Goal: Find specific page/section: Find specific page/section

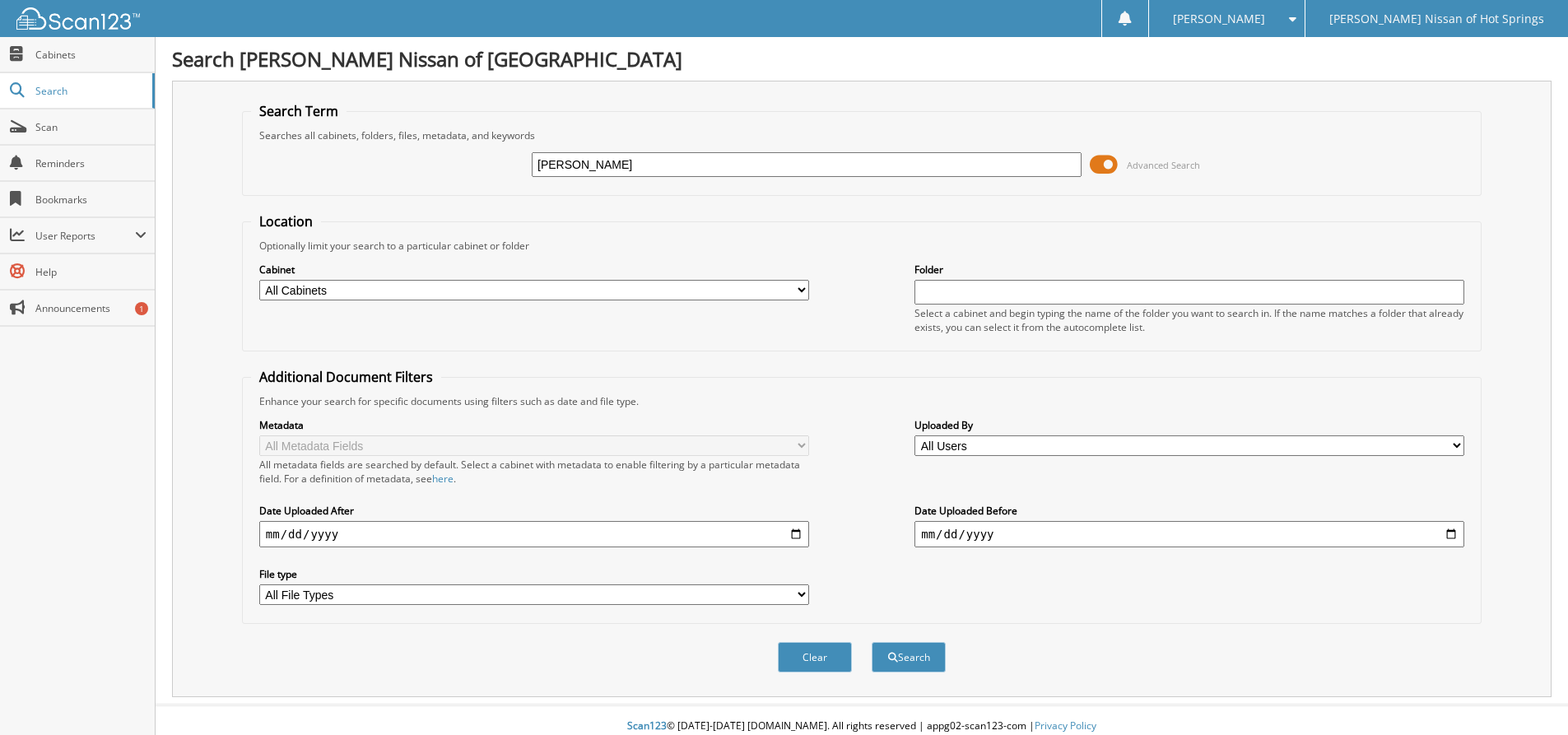
type input "[PERSON_NAME]"
click at [872, 642] on button "Search" at bounding box center [908, 657] width 74 height 31
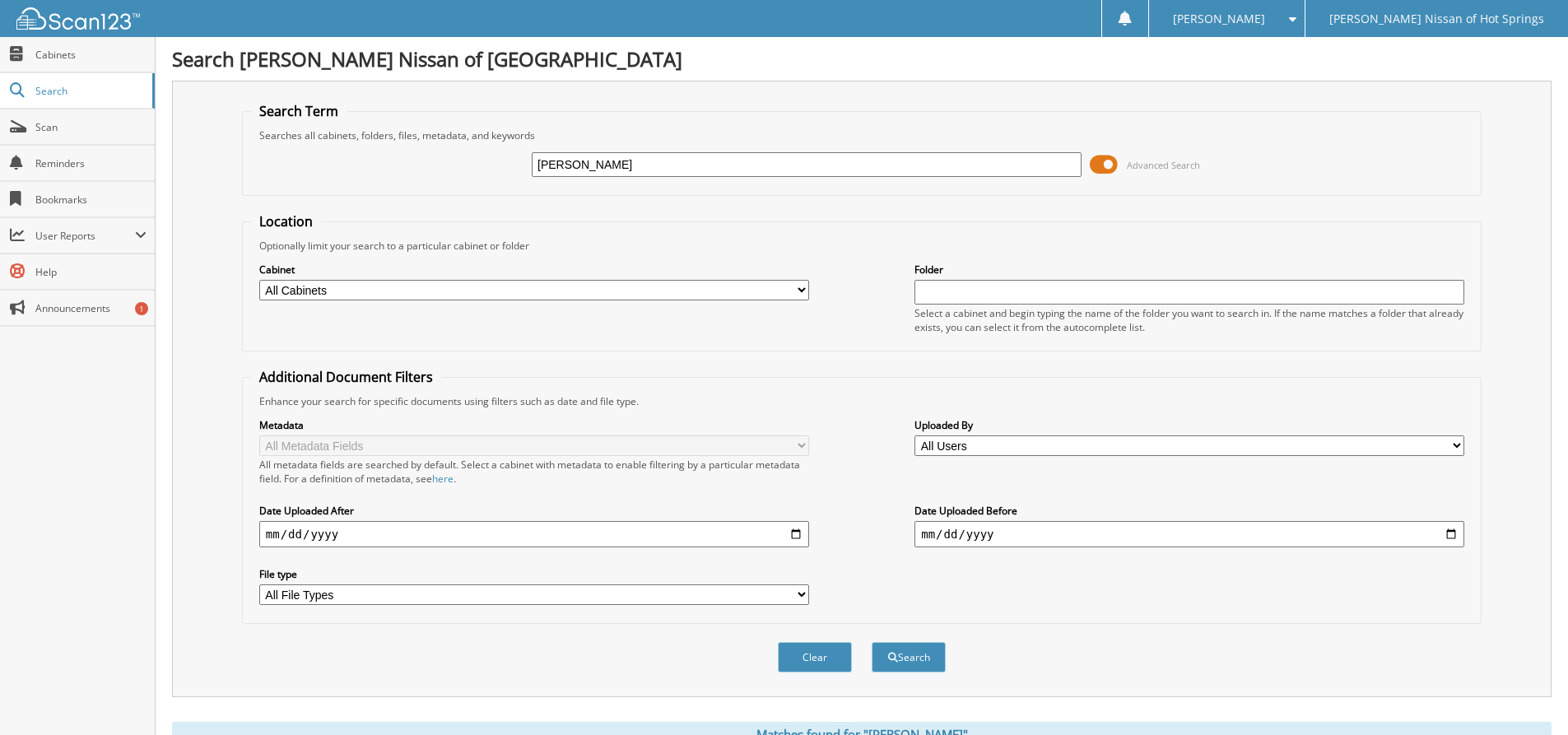
click at [1106, 167] on span at bounding box center [1104, 165] width 28 height 25
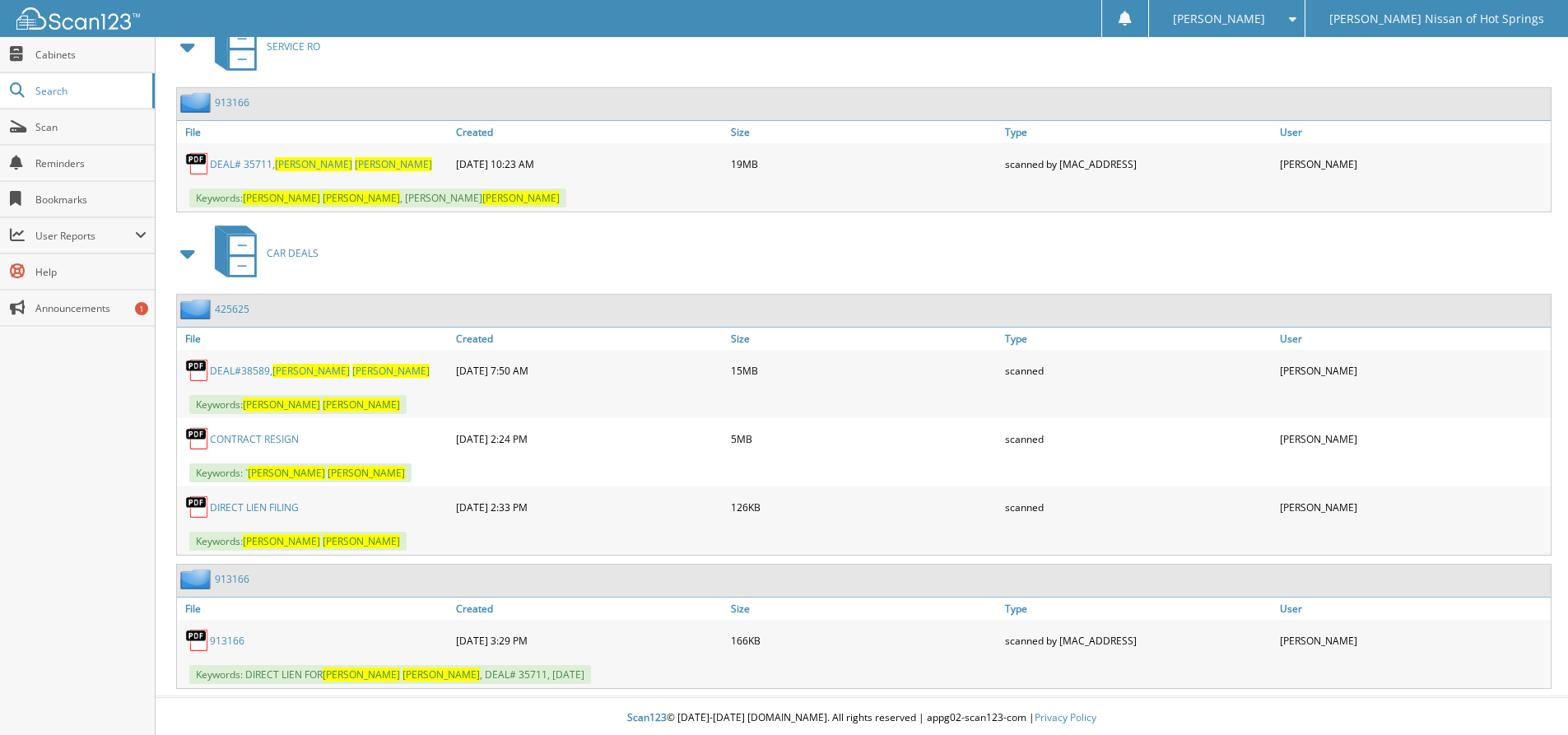
scroll to position [324, 0]
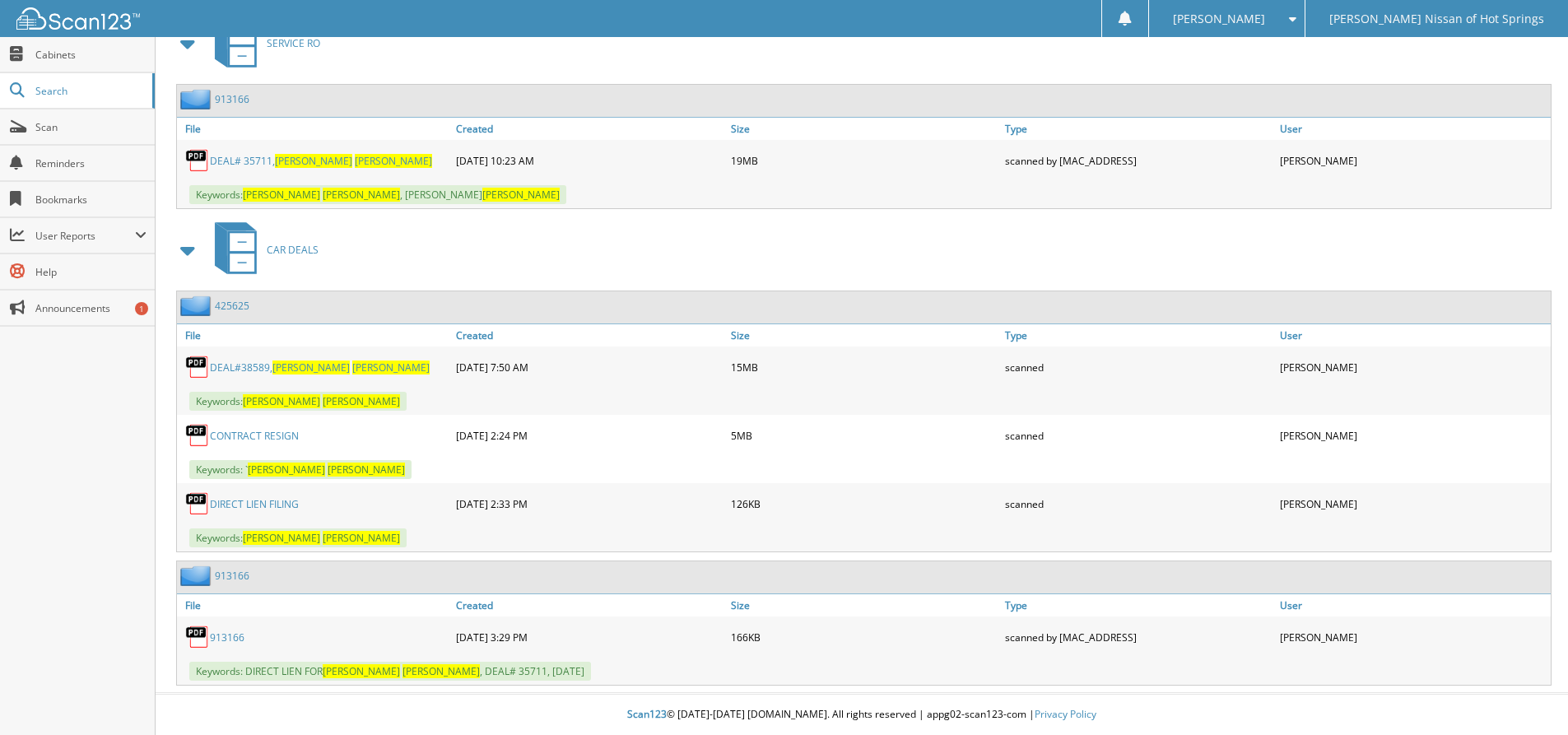
click at [313, 366] on link "DEAL#38589, [PERSON_NAME]" at bounding box center [320, 367] width 220 height 14
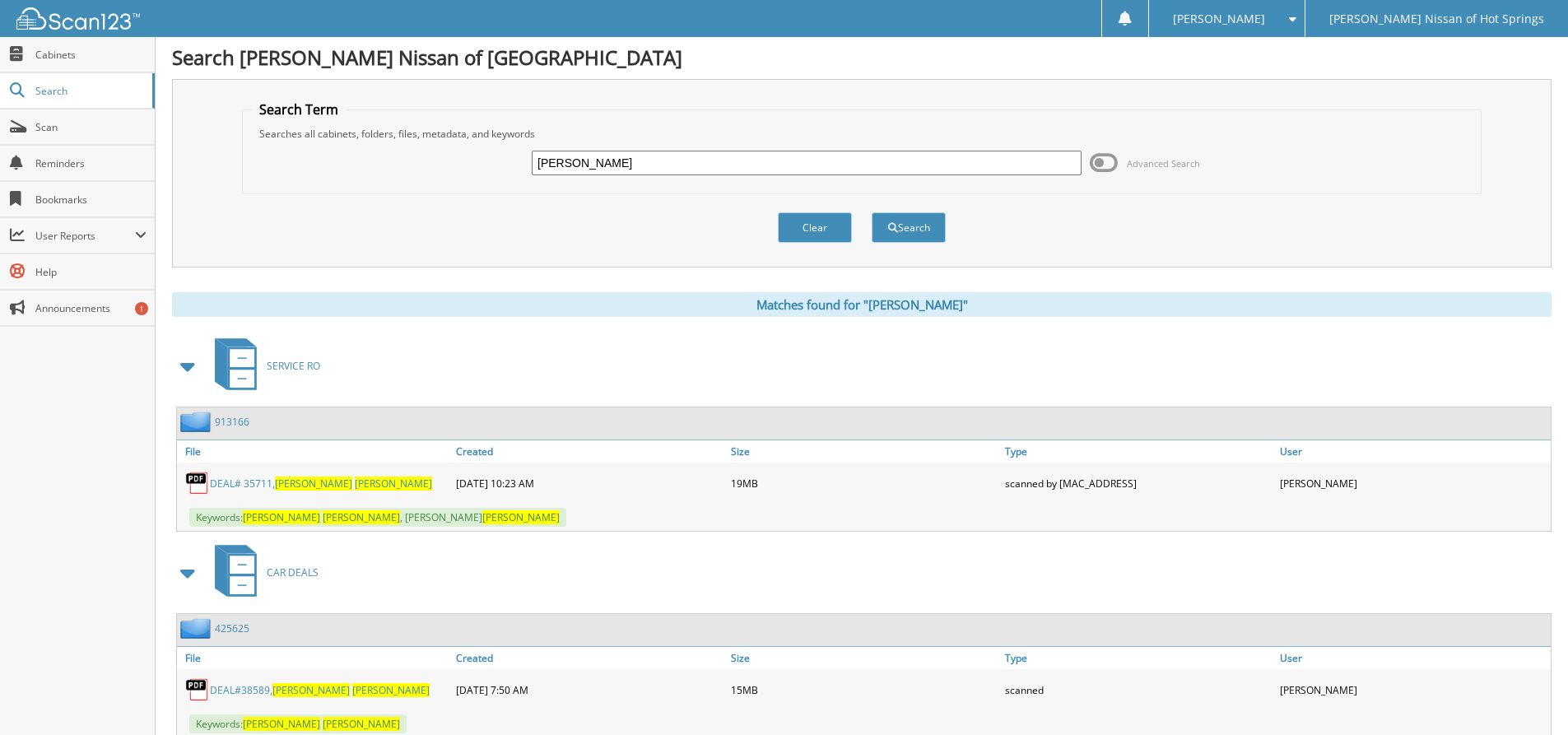
scroll to position [0, 0]
